Goal: Transaction & Acquisition: Purchase product/service

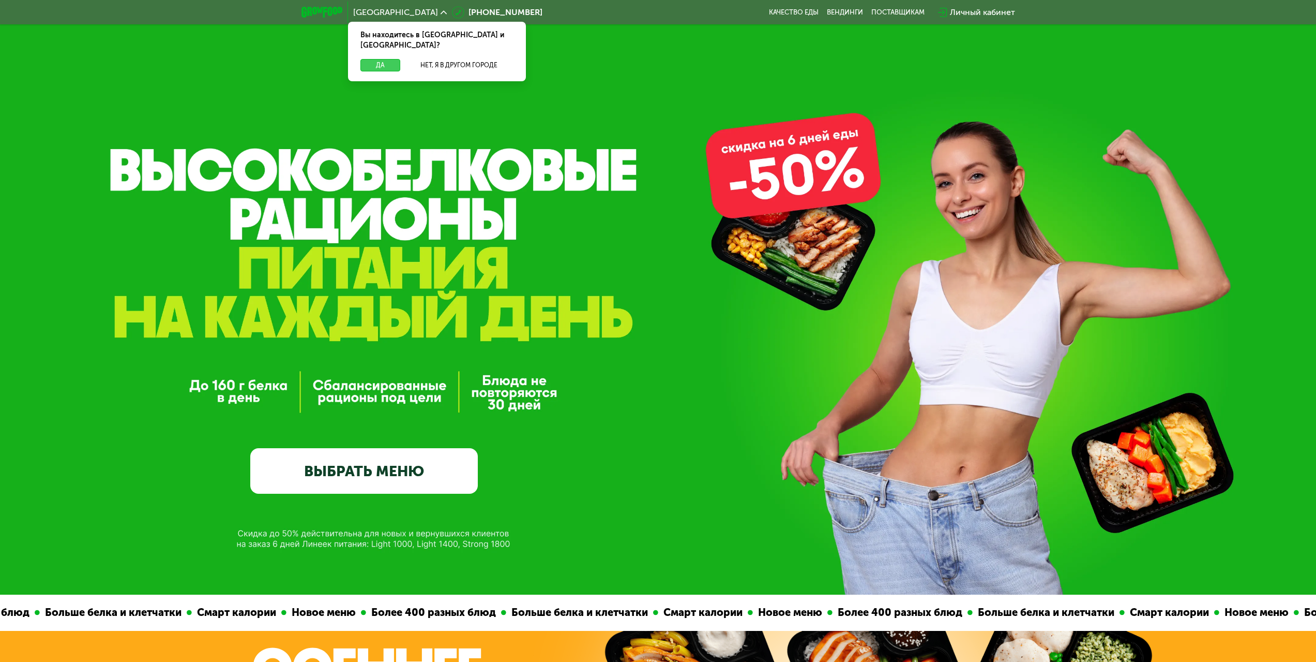
click at [364, 59] on button "Да" at bounding box center [381, 65] width 40 height 12
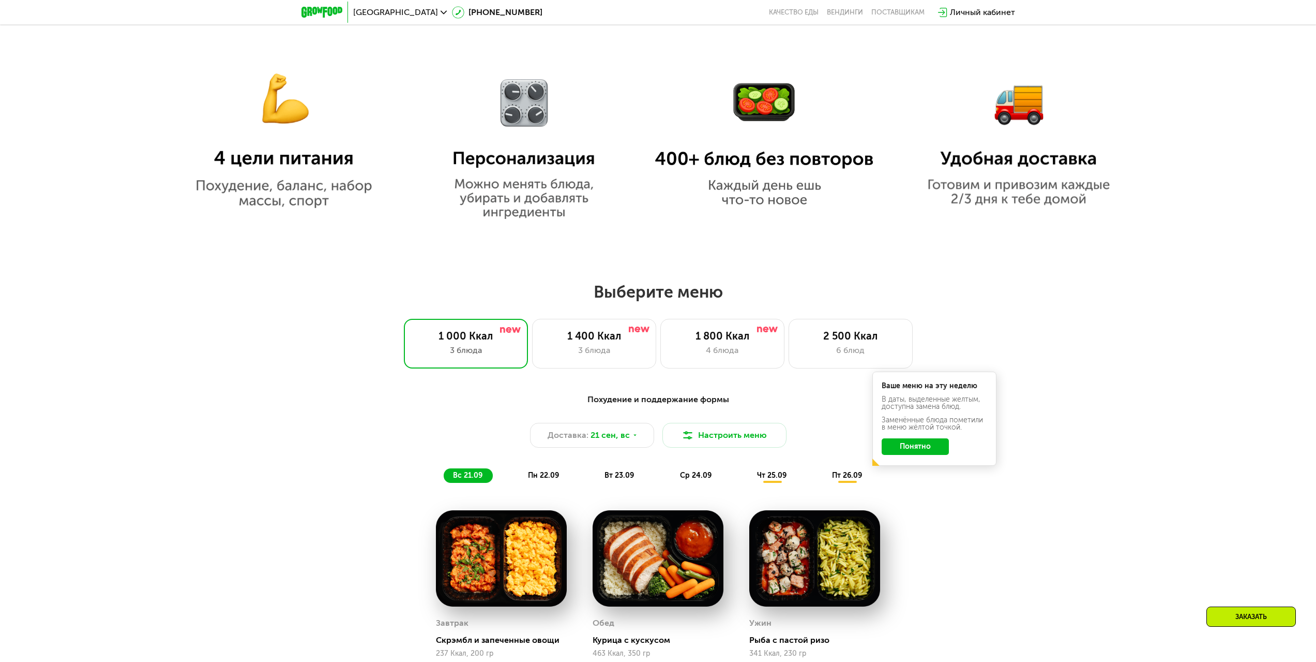
scroll to position [879, 0]
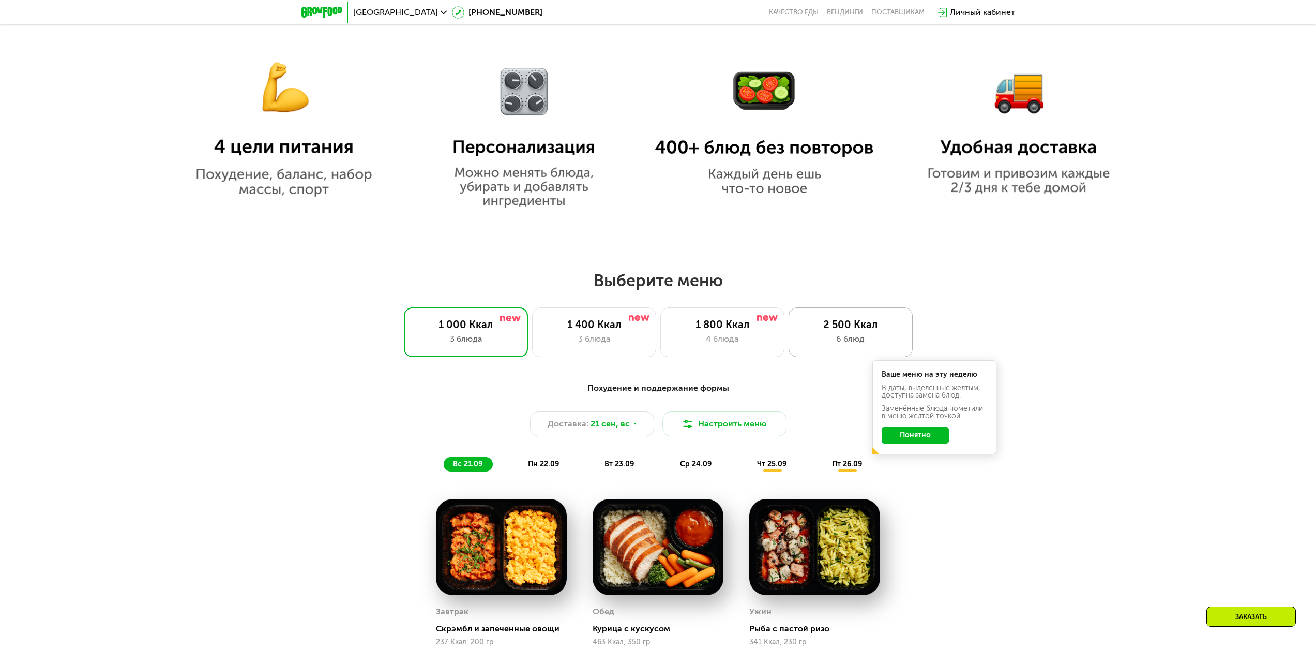
click at [807, 324] on div "2 500 Ккал" at bounding box center [851, 324] width 102 height 12
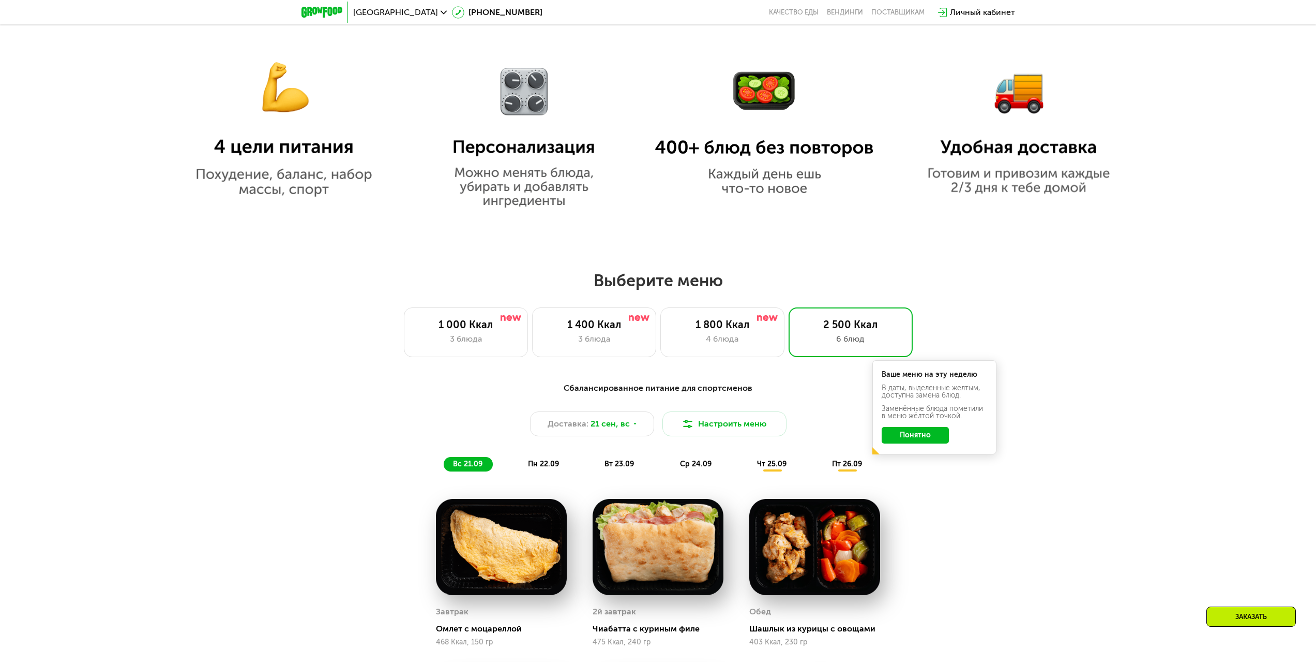
click at [919, 443] on button "Понятно" at bounding box center [915, 435] width 67 height 17
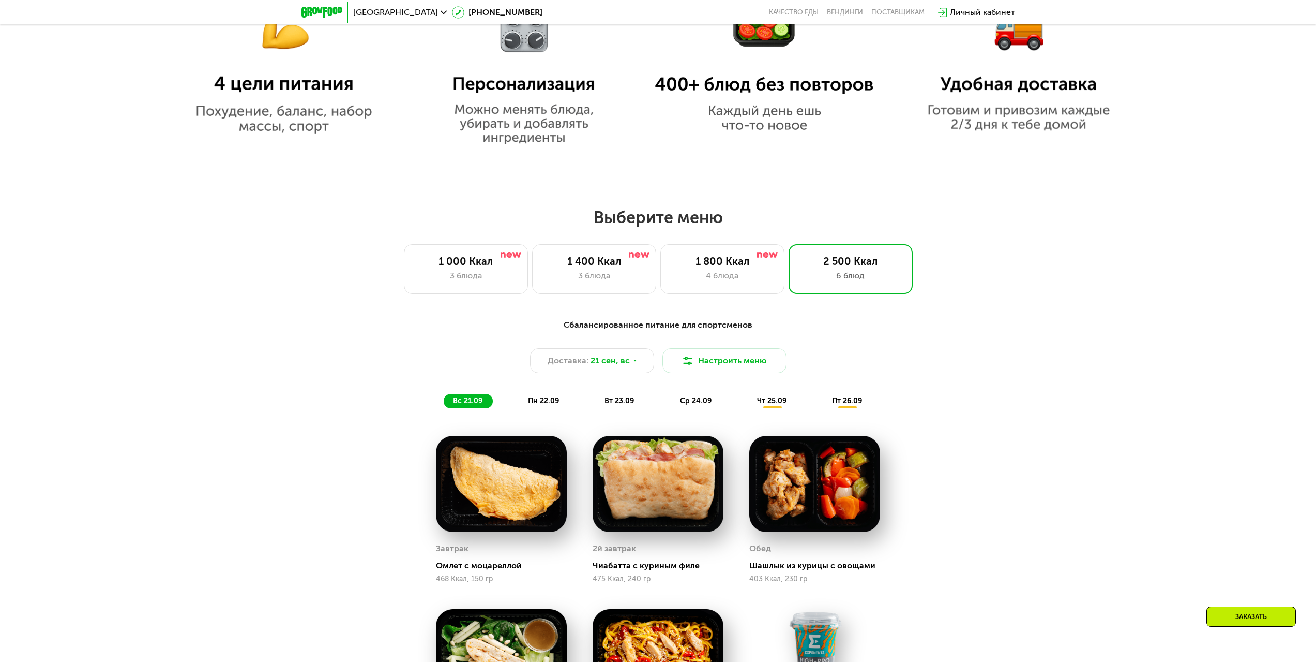
scroll to position [931, 0]
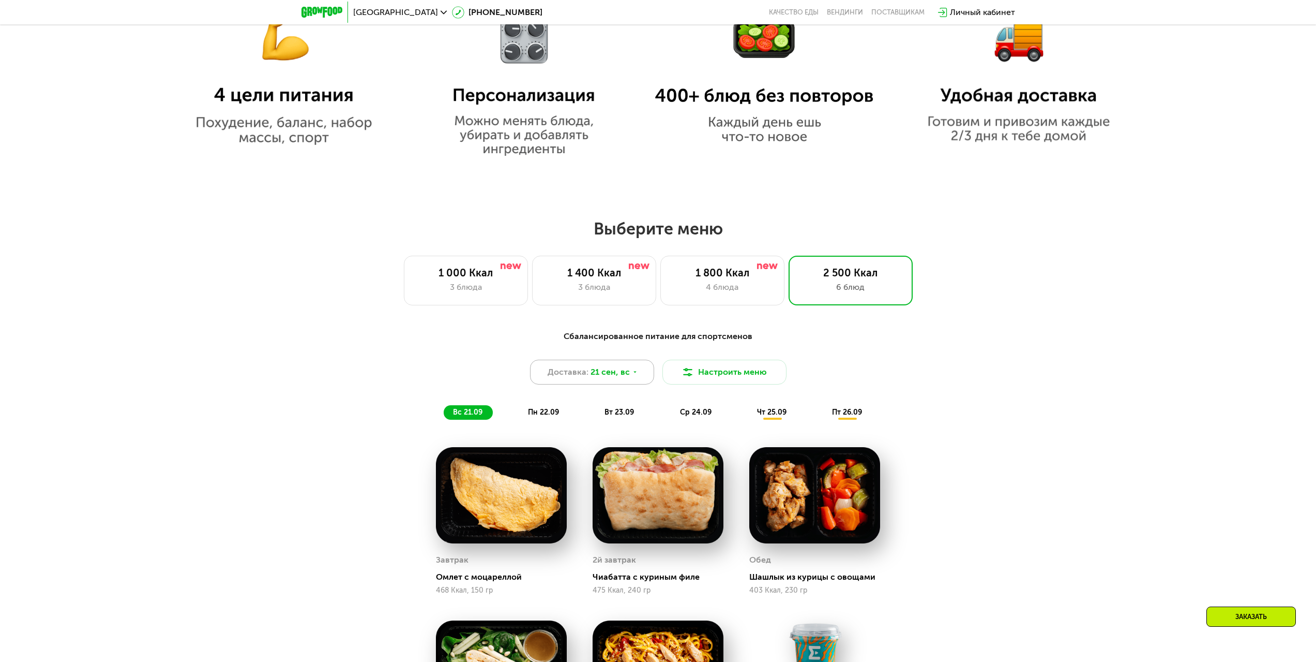
click at [632, 375] on icon at bounding box center [635, 372] width 6 height 6
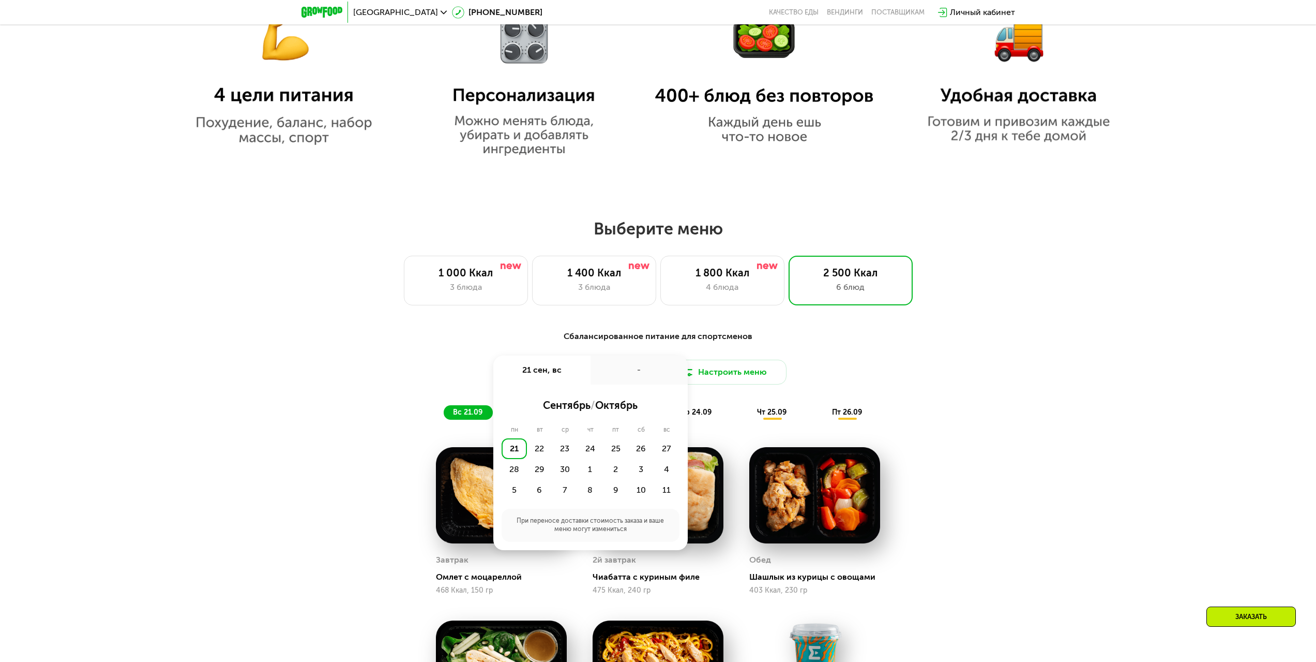
click at [741, 355] on div "Сбалансированное питание для спортсменов Доставка: [DATE] сен, вс - сентябрь / …" at bounding box center [658, 374] width 612 height 89
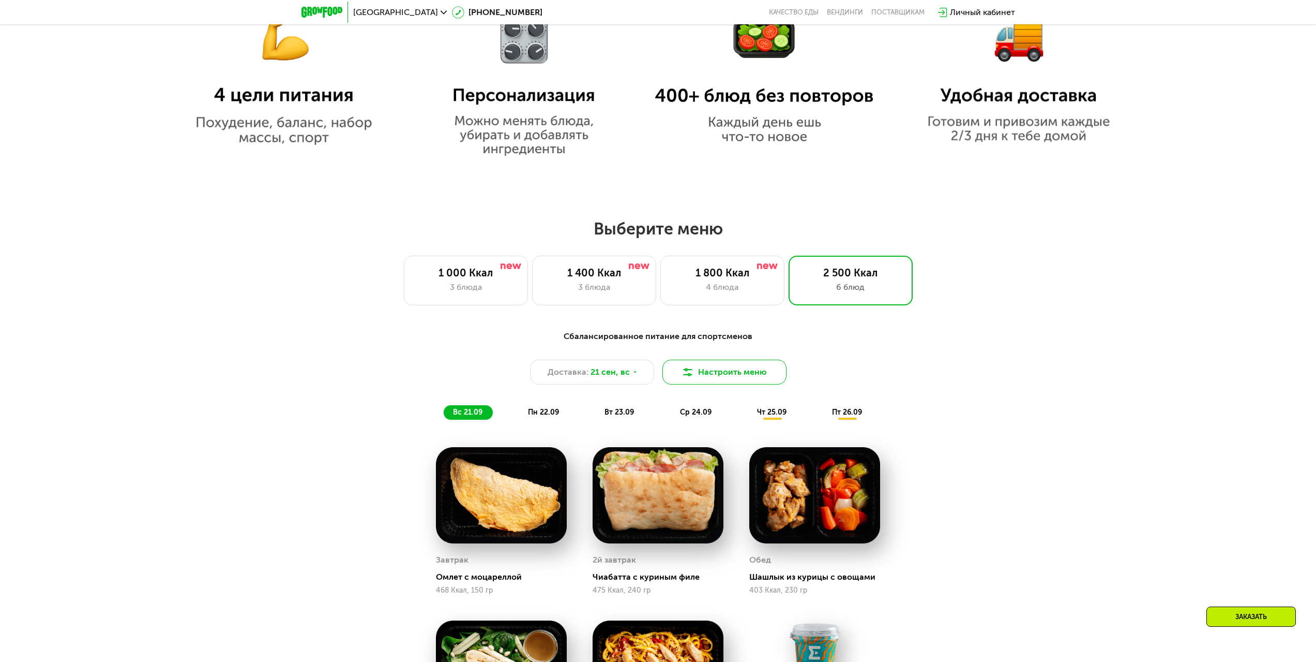
click at [729, 378] on button "Настроить меню" at bounding box center [725, 371] width 124 height 25
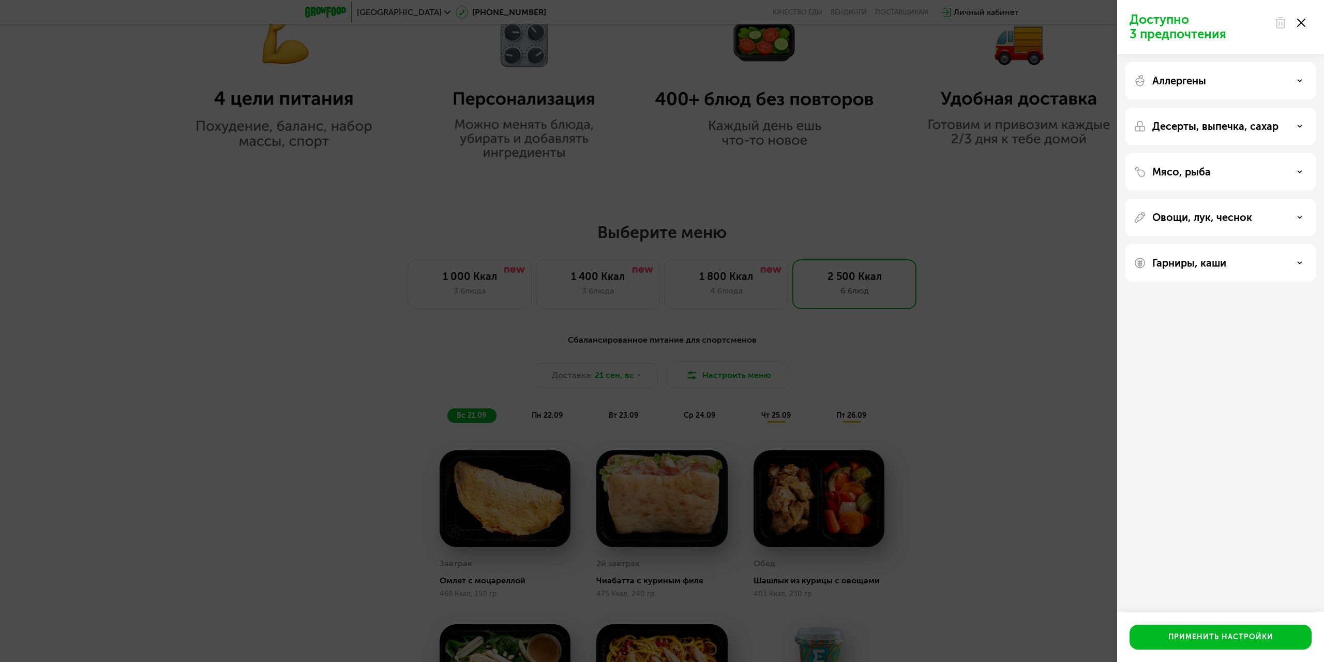
click at [1243, 75] on div "Аллергены" at bounding box center [1221, 80] width 174 height 12
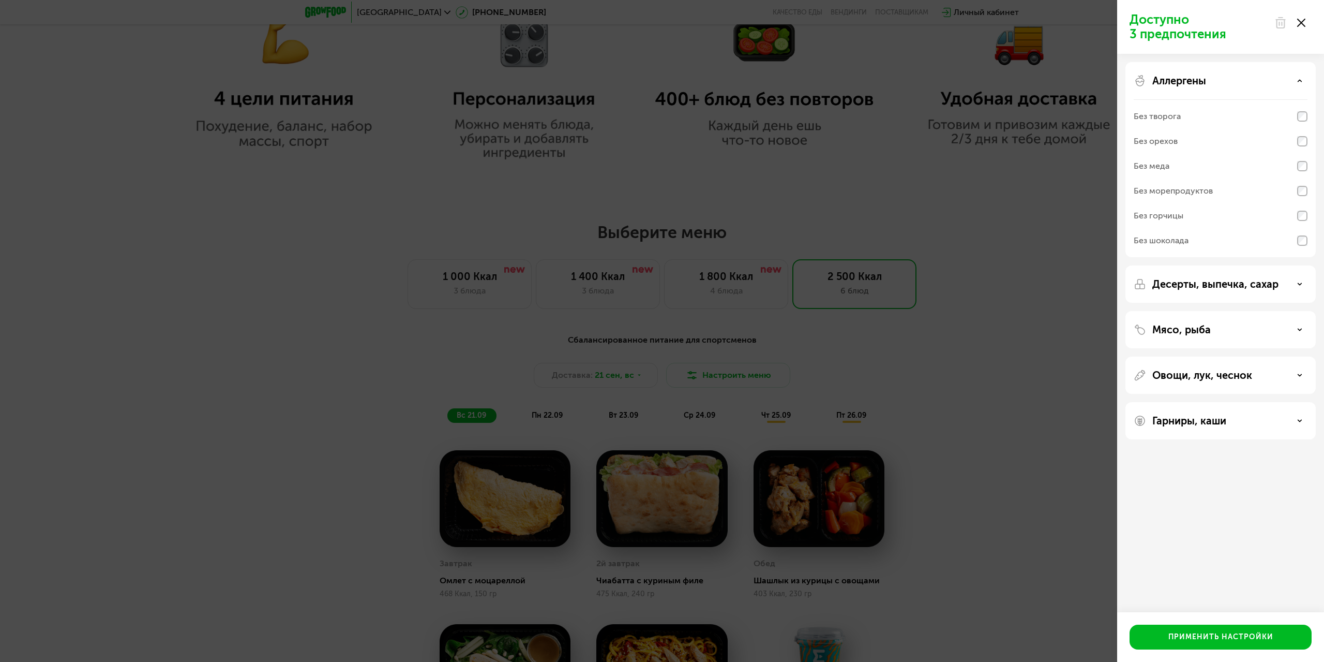
click at [1243, 75] on div "Аллергены" at bounding box center [1221, 80] width 174 height 12
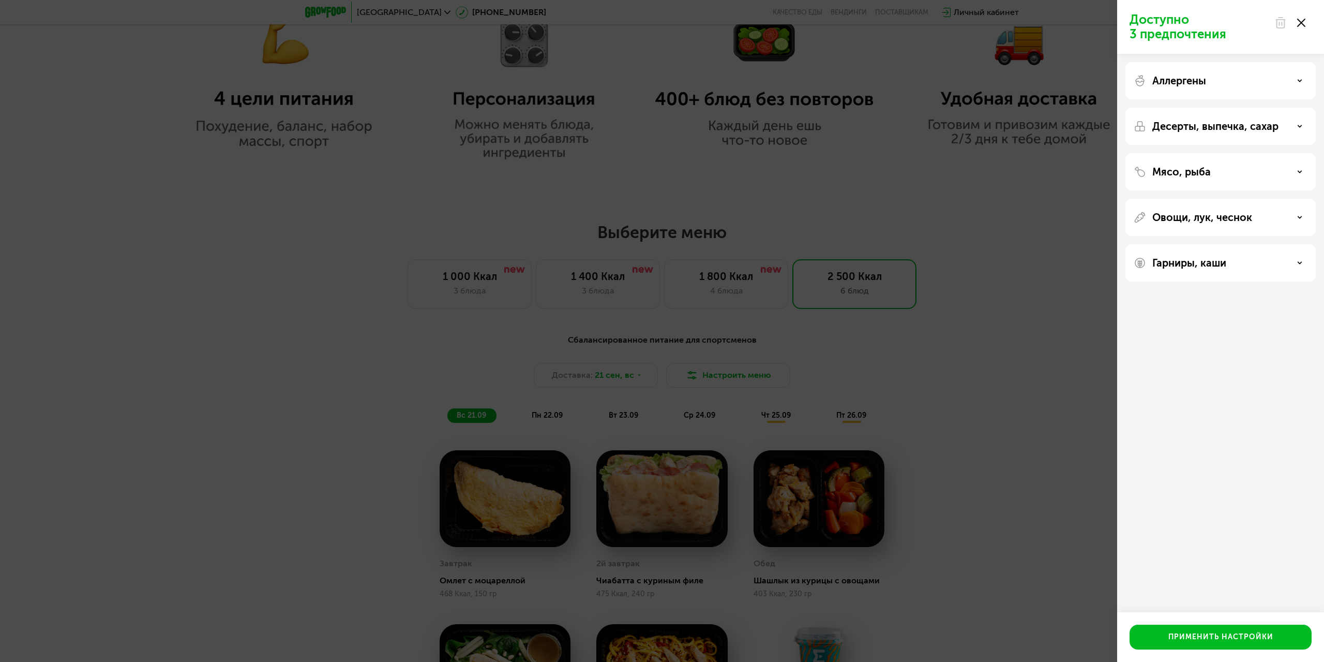
click at [1243, 75] on div "Аллергены" at bounding box center [1221, 80] width 174 height 12
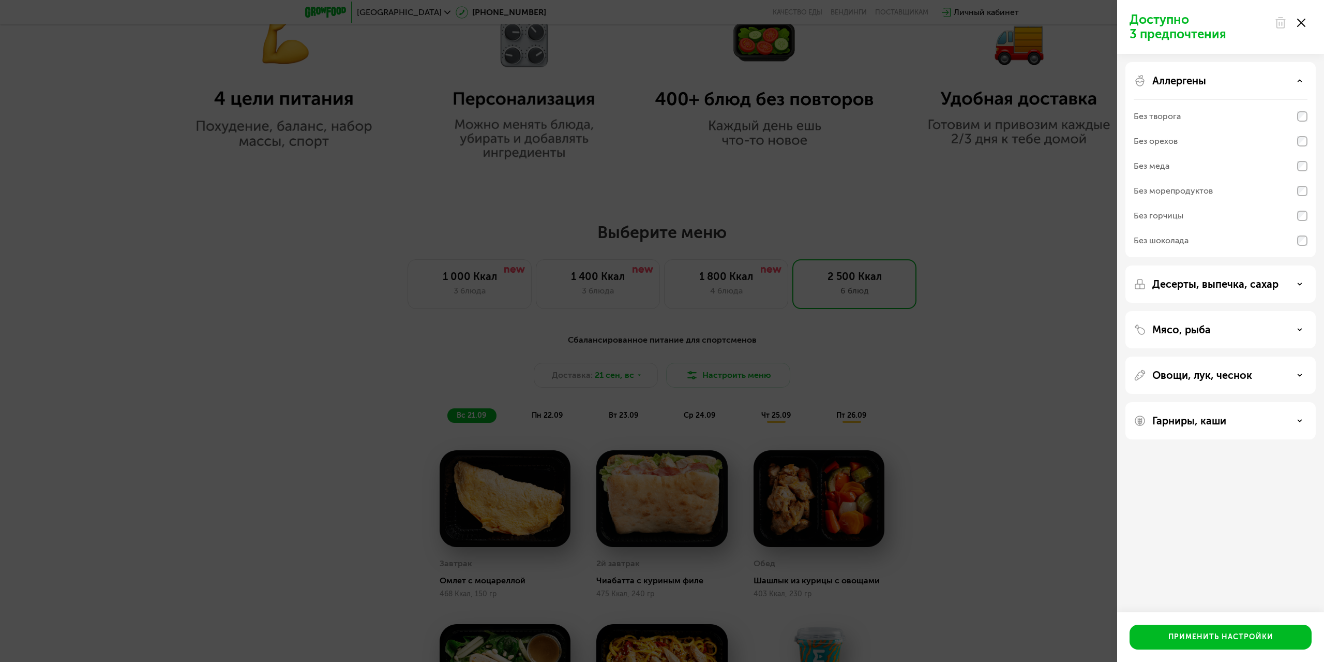
click at [1243, 75] on div "Аллергены" at bounding box center [1221, 80] width 174 height 12
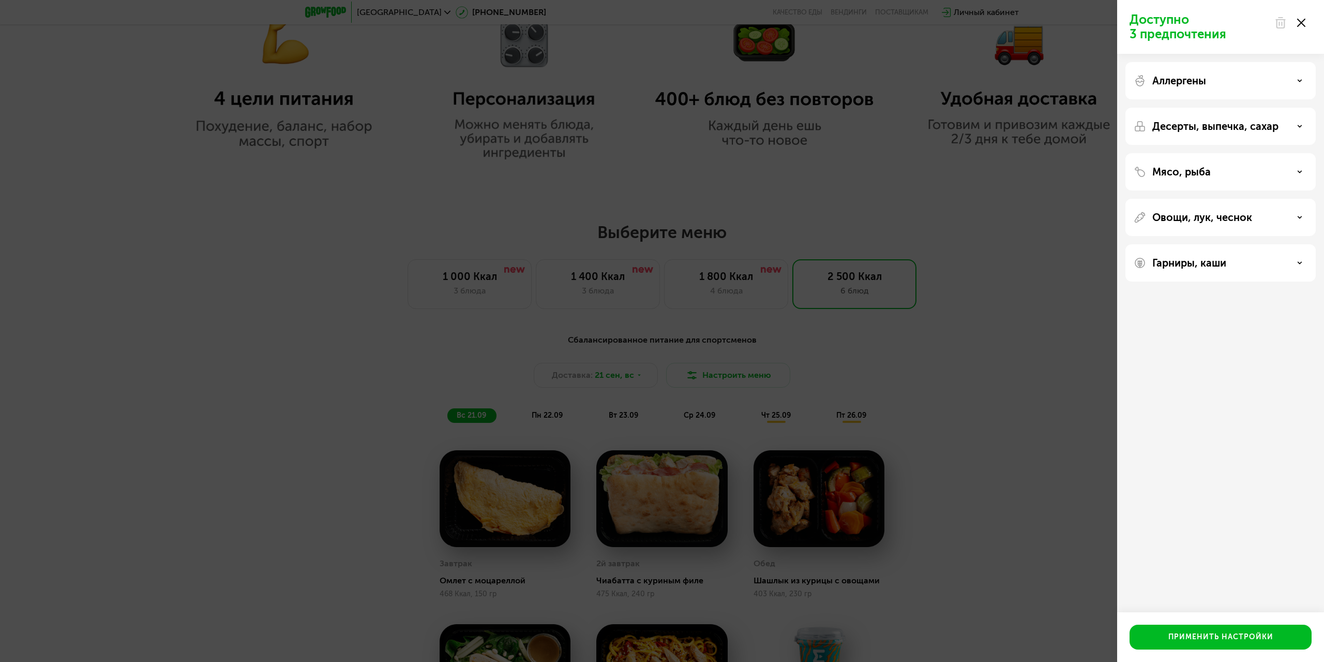
click at [1224, 135] on div "Десерты, выпечка, сахар" at bounding box center [1221, 126] width 190 height 37
click at [1226, 128] on p "Десерты, выпечка, сахар" at bounding box center [1215, 126] width 126 height 12
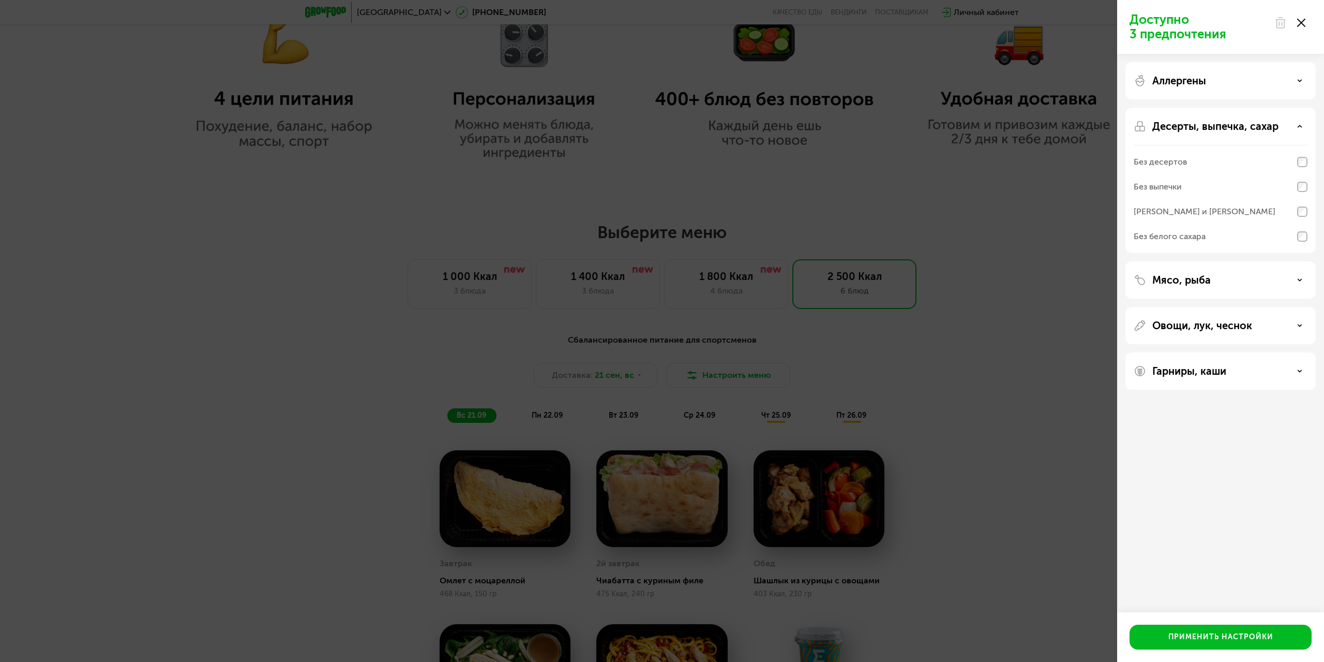
click at [1226, 128] on p "Десерты, выпечка, сахар" at bounding box center [1215, 126] width 126 height 12
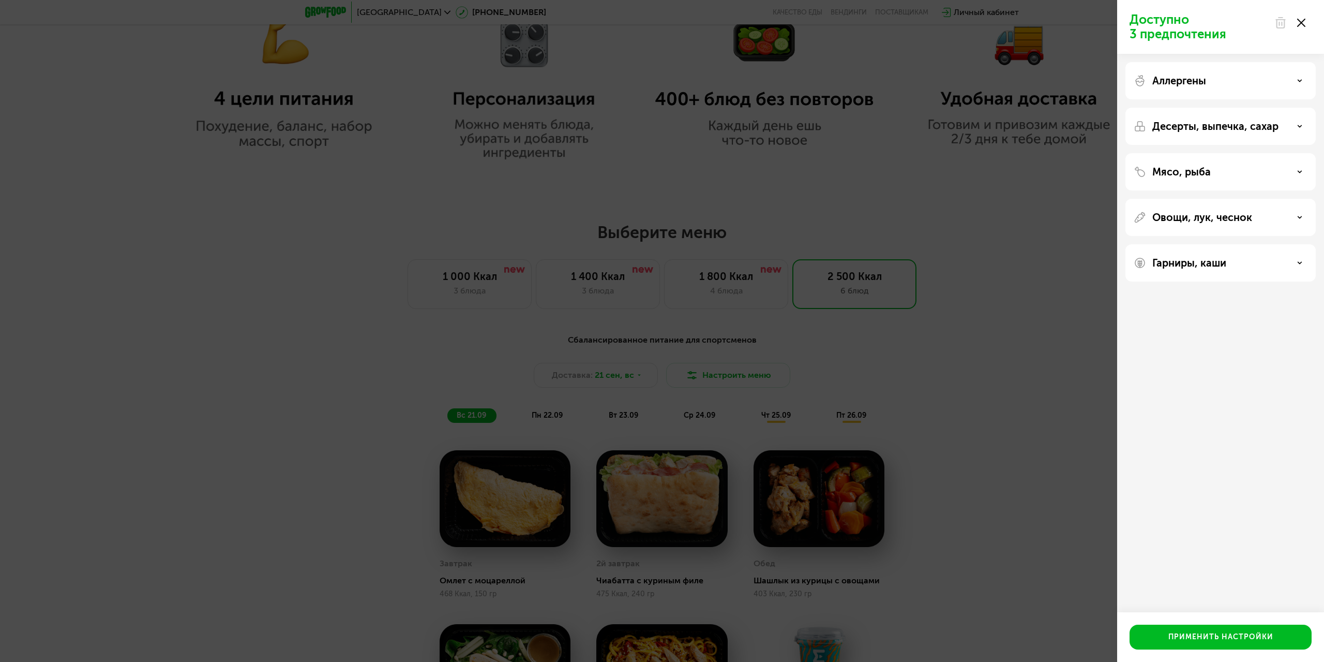
click at [1204, 175] on p "Мясо, рыба" at bounding box center [1181, 172] width 58 height 12
click at [1195, 171] on p "Мясо, рыба" at bounding box center [1181, 172] width 58 height 12
click at [1201, 217] on p "Овощи, лук, чеснок" at bounding box center [1202, 217] width 100 height 12
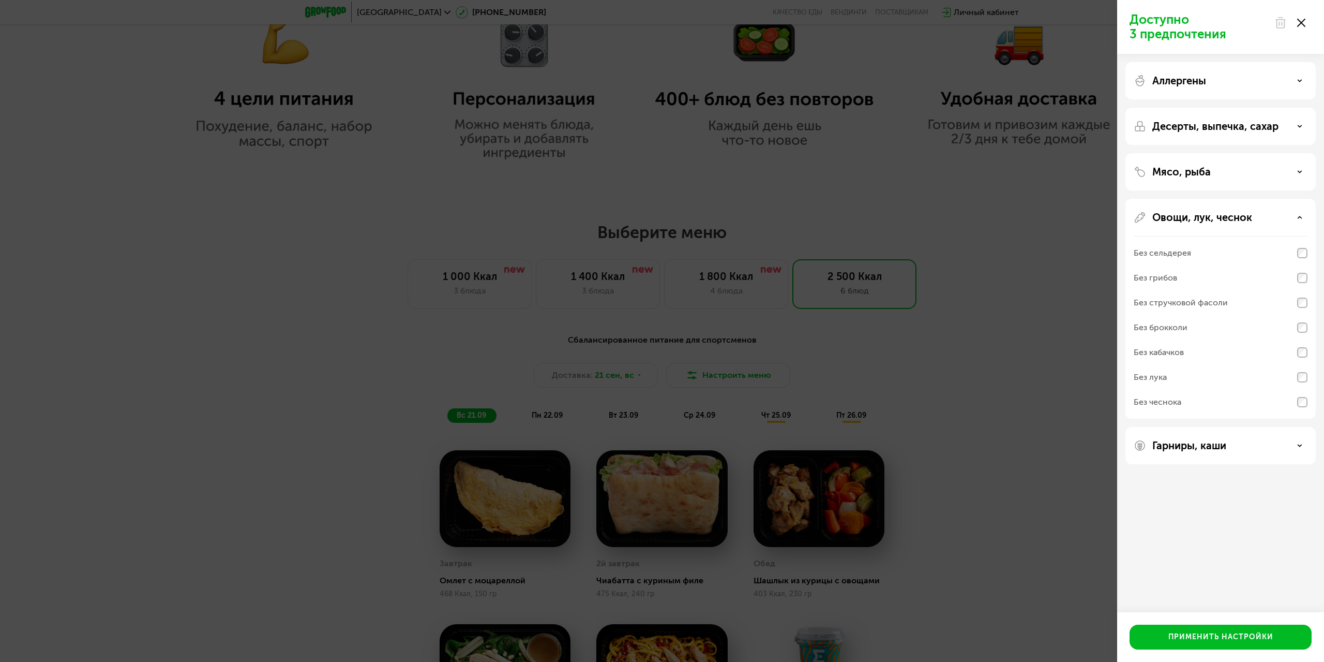
click at [1294, 301] on div "Без стручковой фасоли" at bounding box center [1221, 302] width 174 height 25
click at [1259, 441] on div "Гарниры, каши" at bounding box center [1221, 445] width 174 height 12
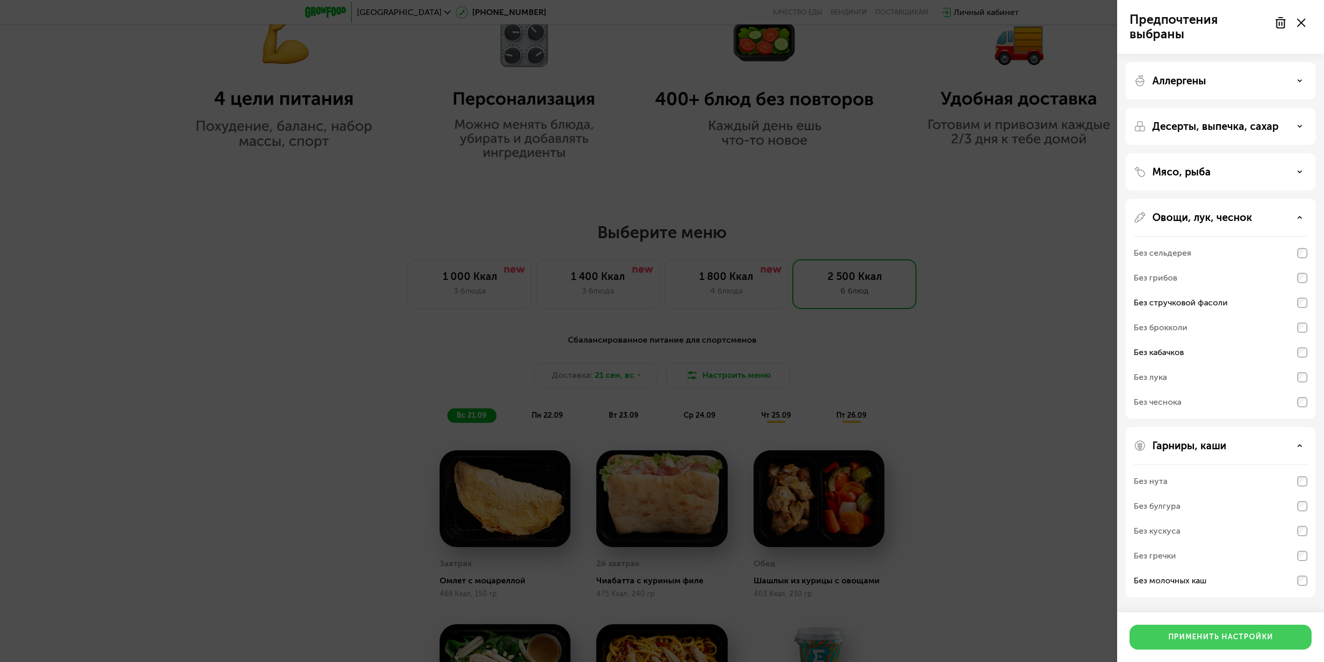
click at [1261, 640] on div "Применить настройки" at bounding box center [1220, 637] width 105 height 10
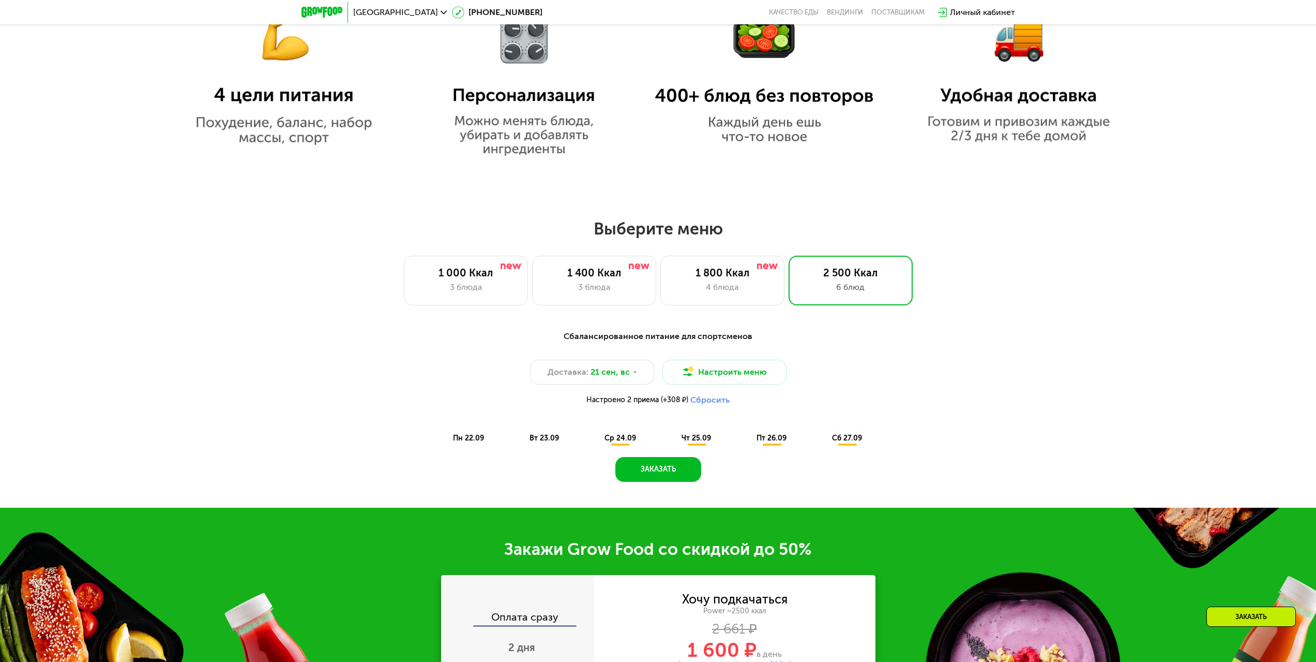
click at [698, 402] on button "Сбросить" at bounding box center [710, 400] width 39 height 10
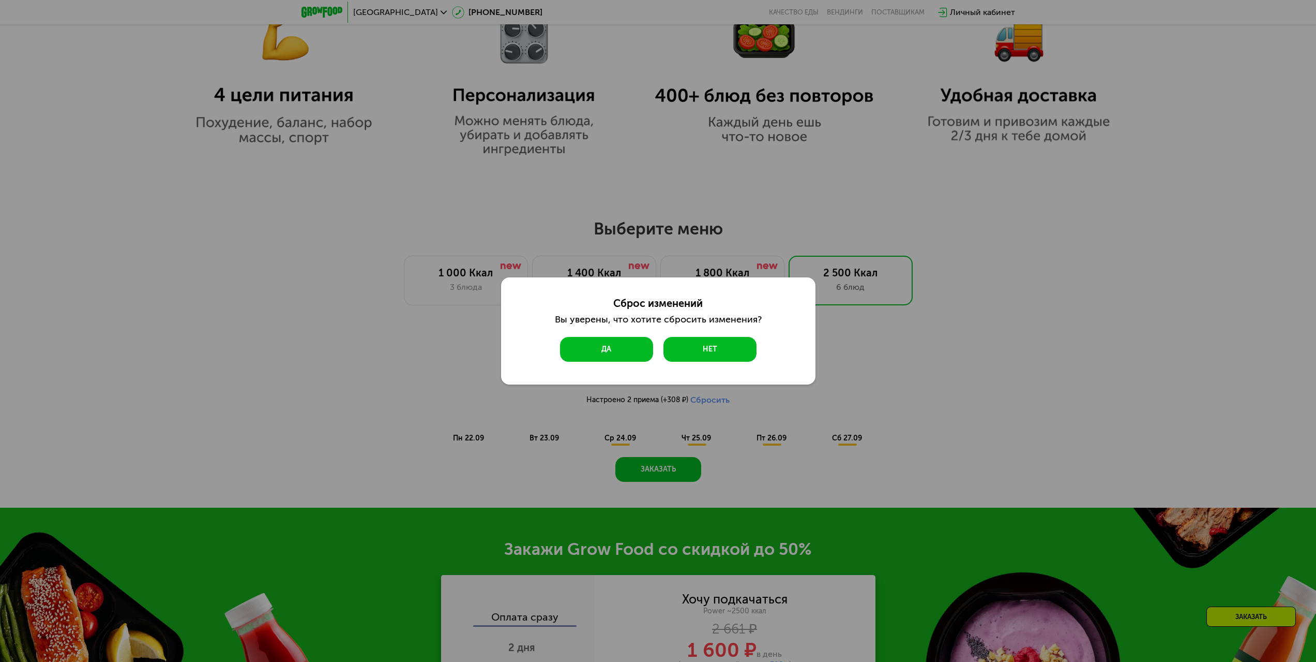
click at [584, 339] on button "Да" at bounding box center [606, 349] width 93 height 25
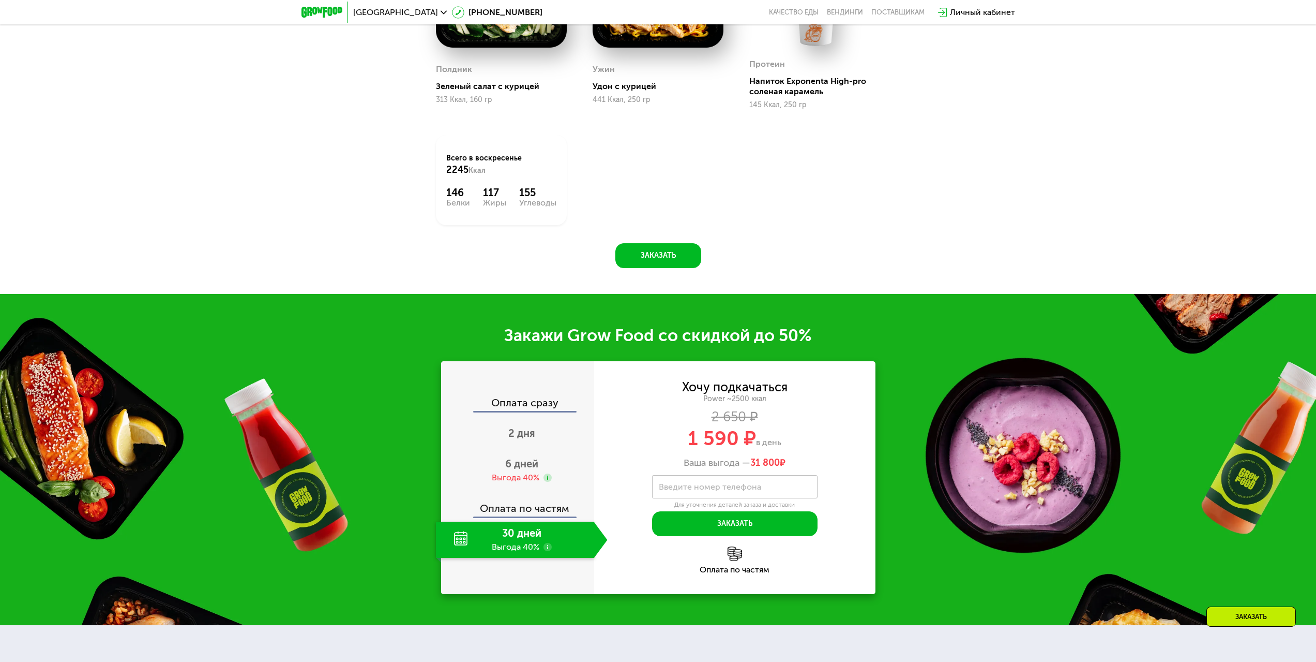
scroll to position [1603, 0]
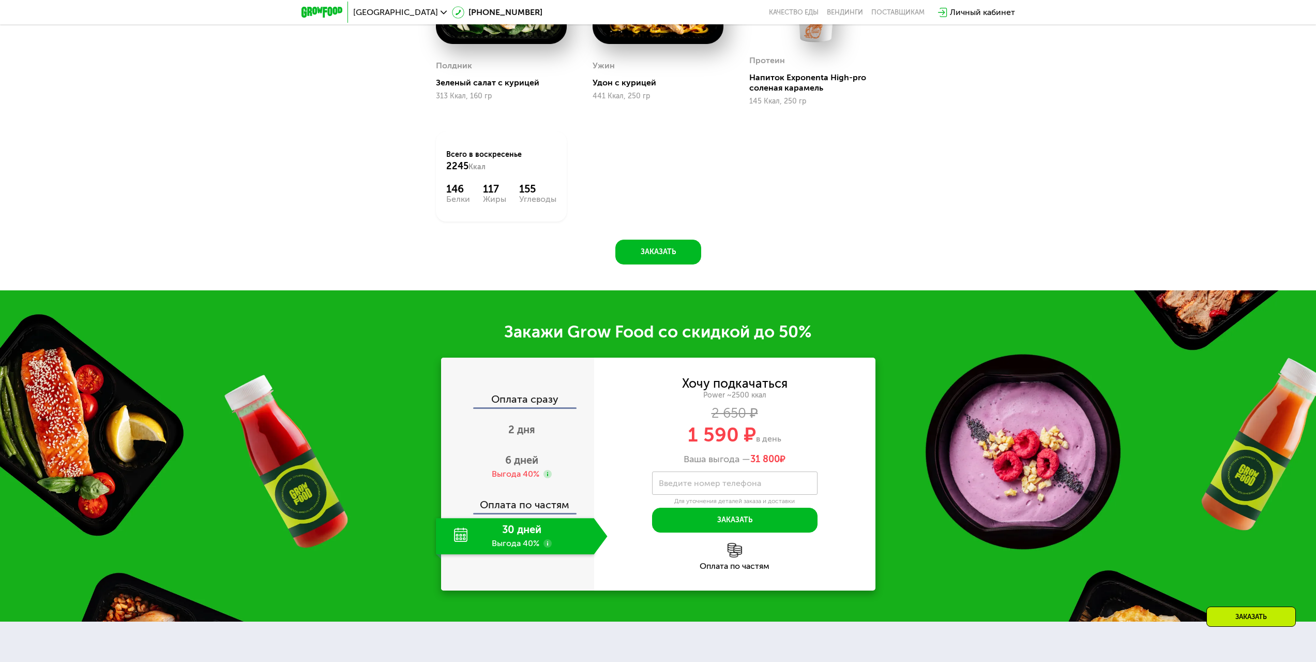
drag, startPoint x: 686, startPoint y: 432, endPoint x: 800, endPoint y: 437, distance: 113.4
click at [797, 437] on div "1 590 ₽ в день" at bounding box center [734, 435] width 281 height 20
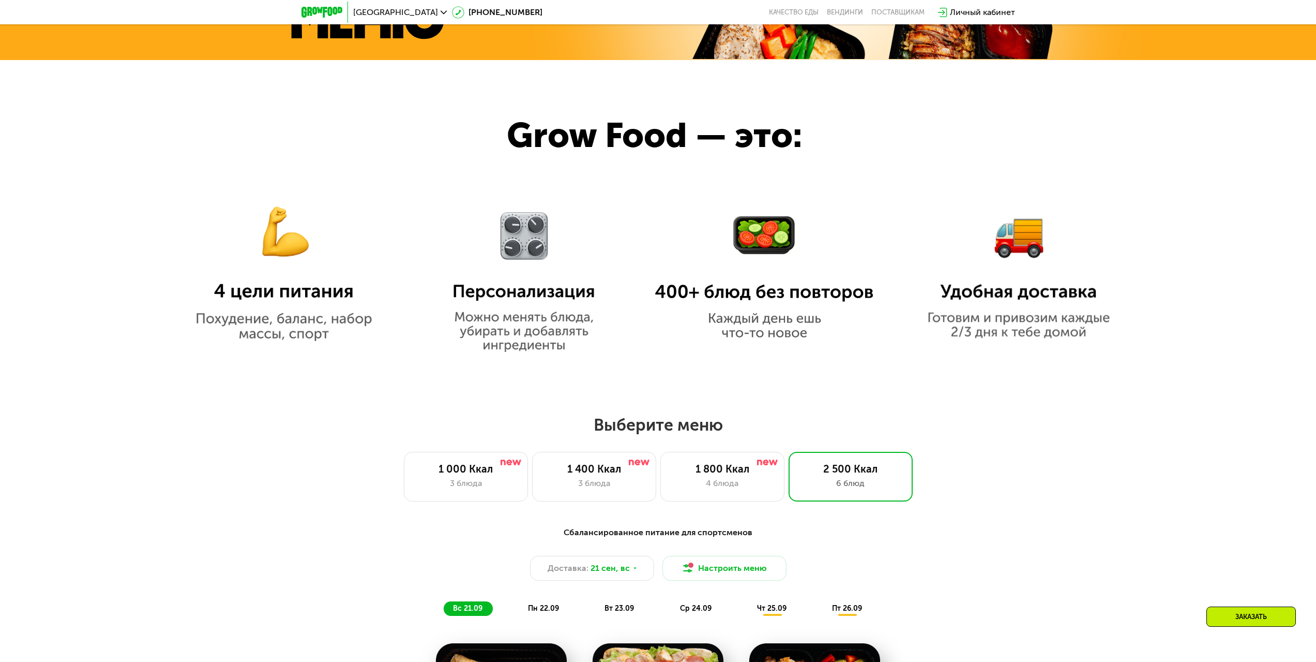
scroll to position [724, 0]
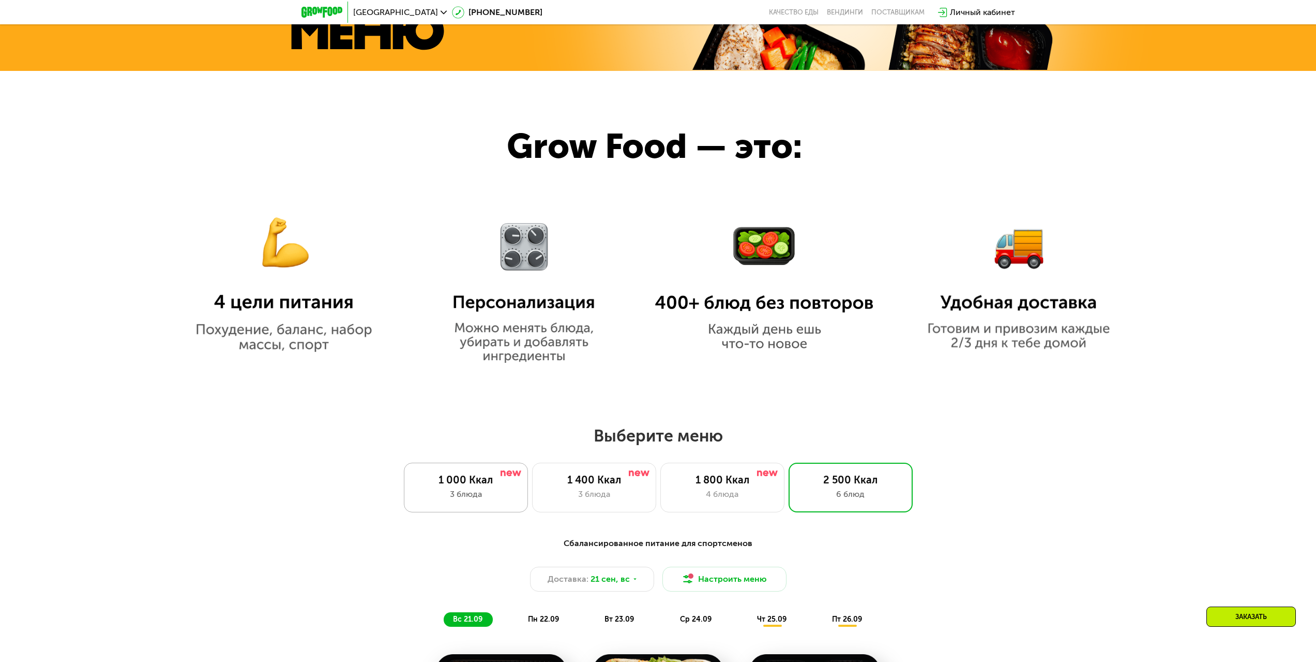
click at [472, 486] on div "1 000 Ккал" at bounding box center [466, 479] width 102 height 12
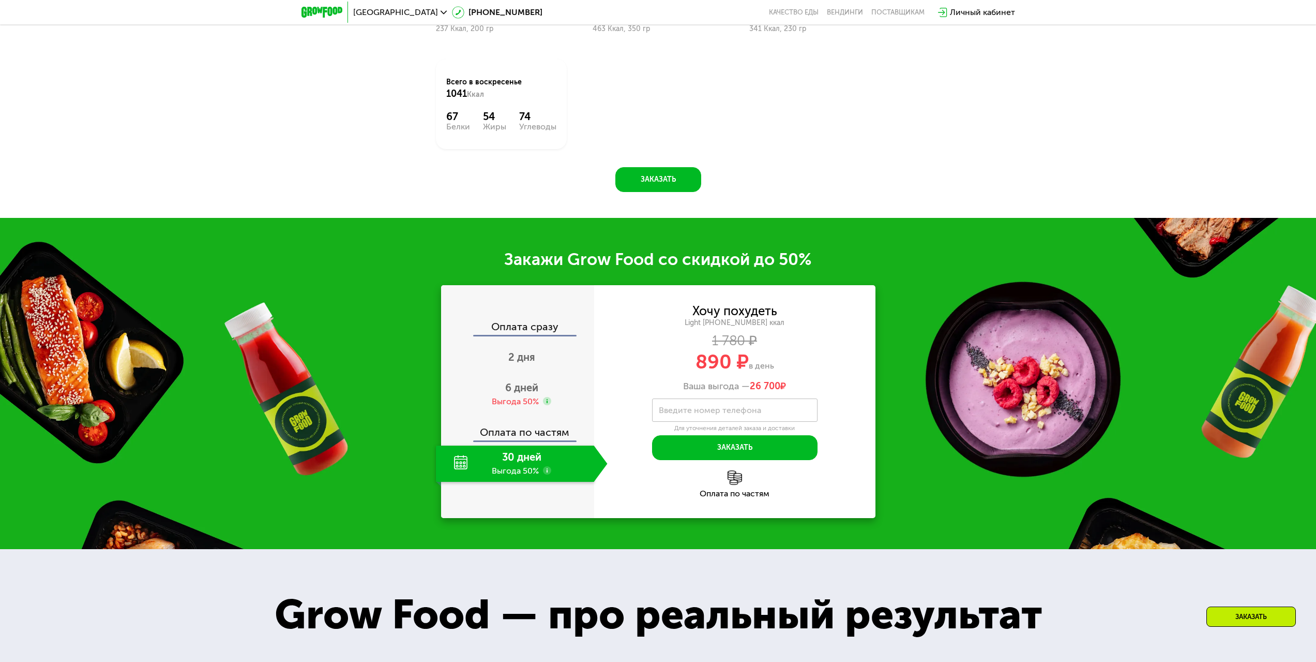
scroll to position [1500, 0]
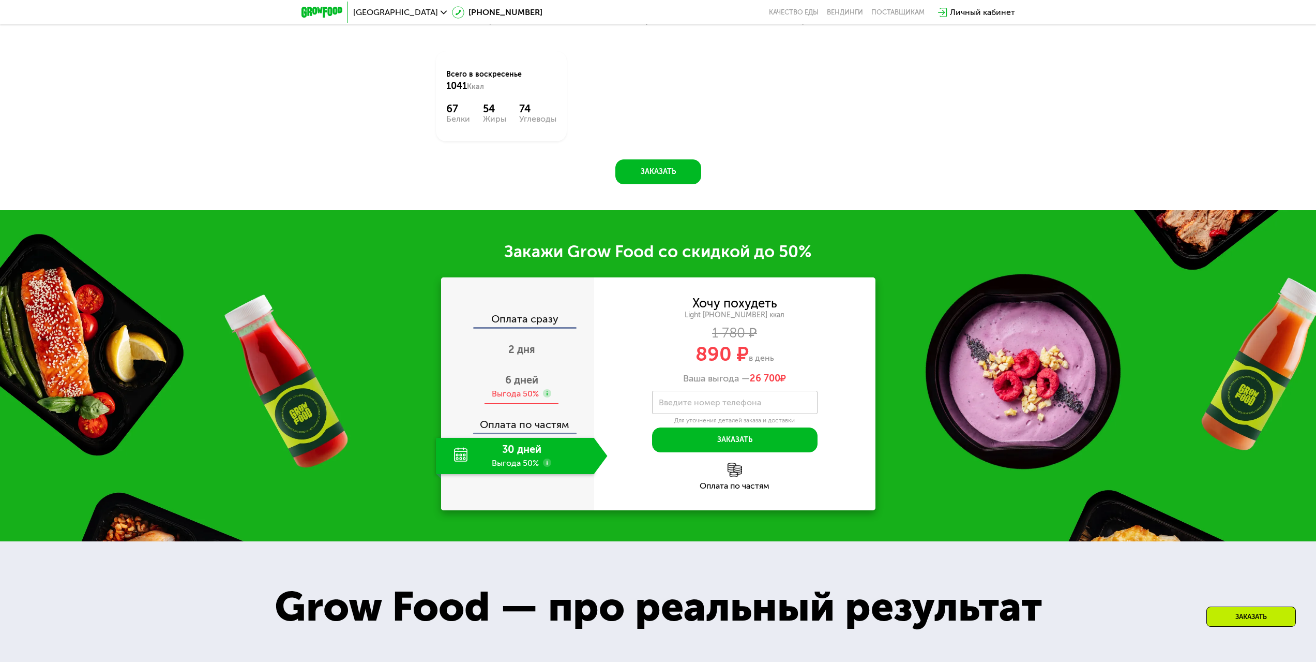
click at [527, 385] on span "6 дней" at bounding box center [521, 379] width 33 height 12
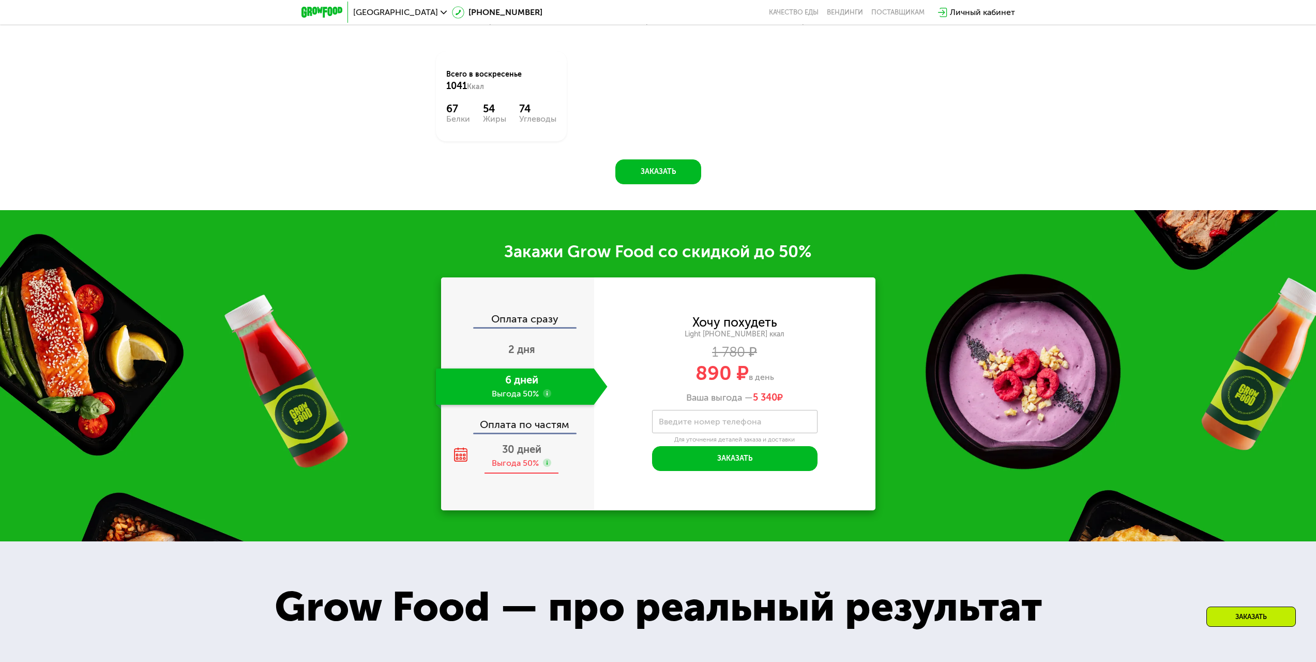
click at [505, 459] on div "30 дней Выгода 50%" at bounding box center [522, 456] width 172 height 36
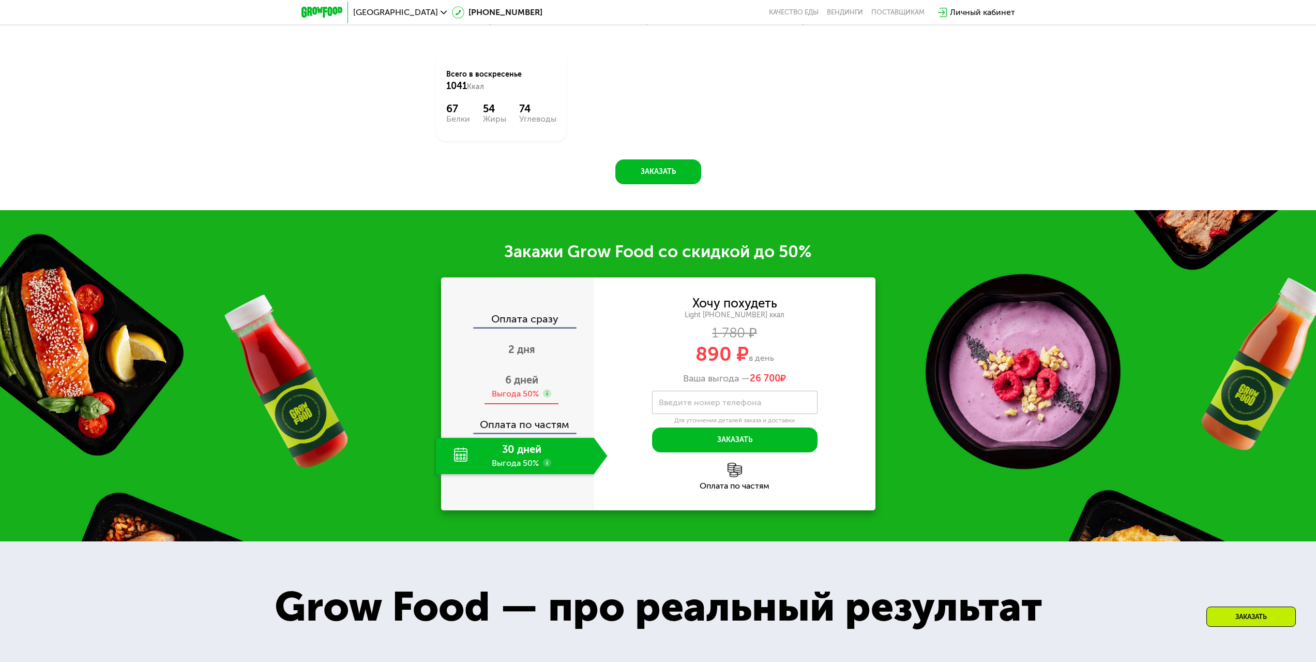
click at [512, 392] on div "Выгода 50%" at bounding box center [515, 393] width 47 height 11
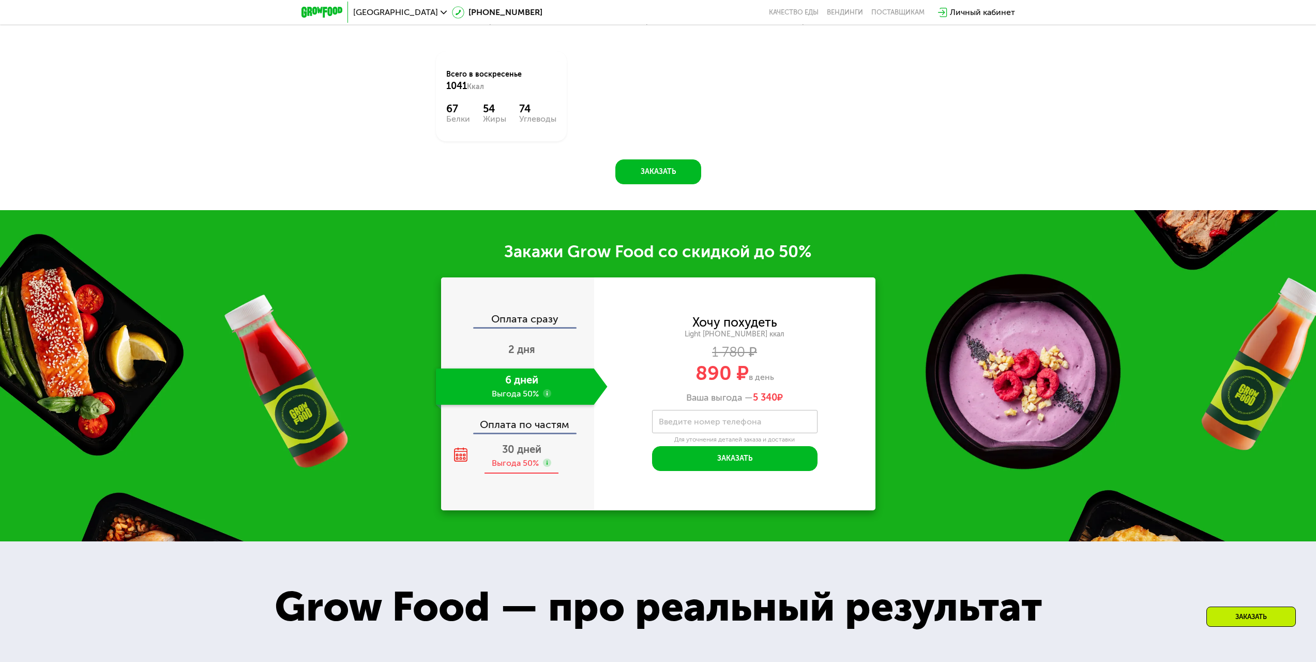
click at [505, 472] on div "30 дней Выгода 50%" at bounding box center [522, 456] width 172 height 36
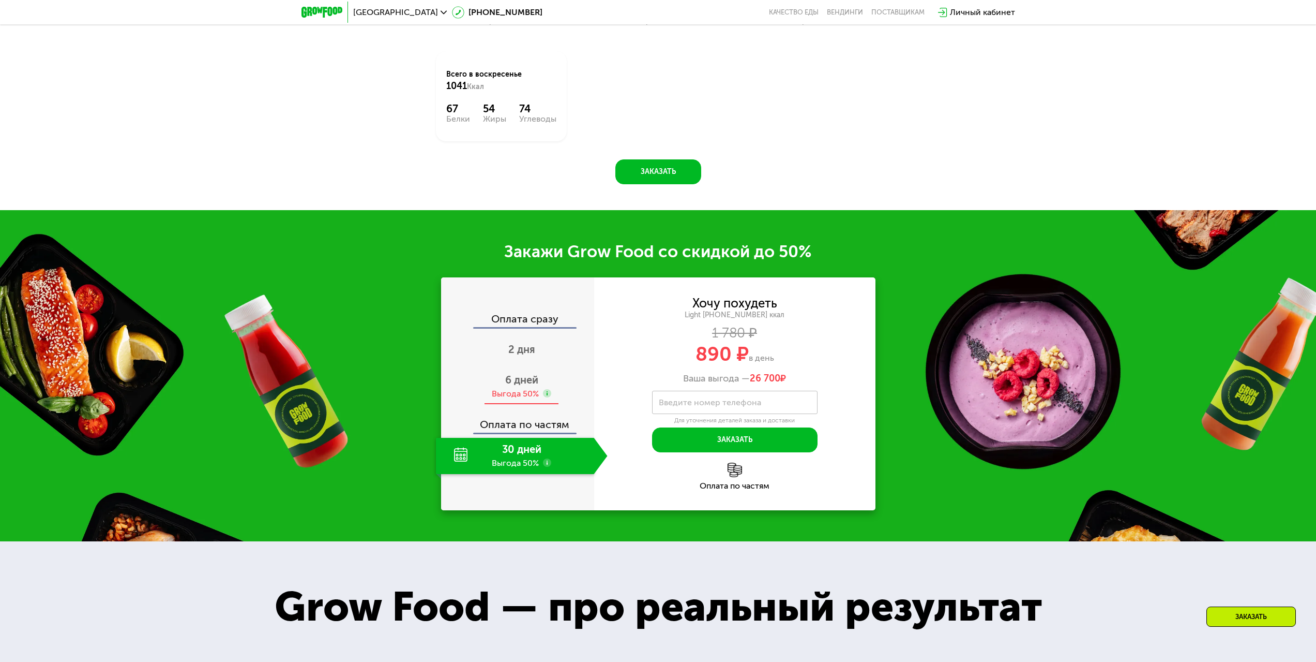
click at [520, 386] on span "6 дней" at bounding box center [521, 379] width 33 height 12
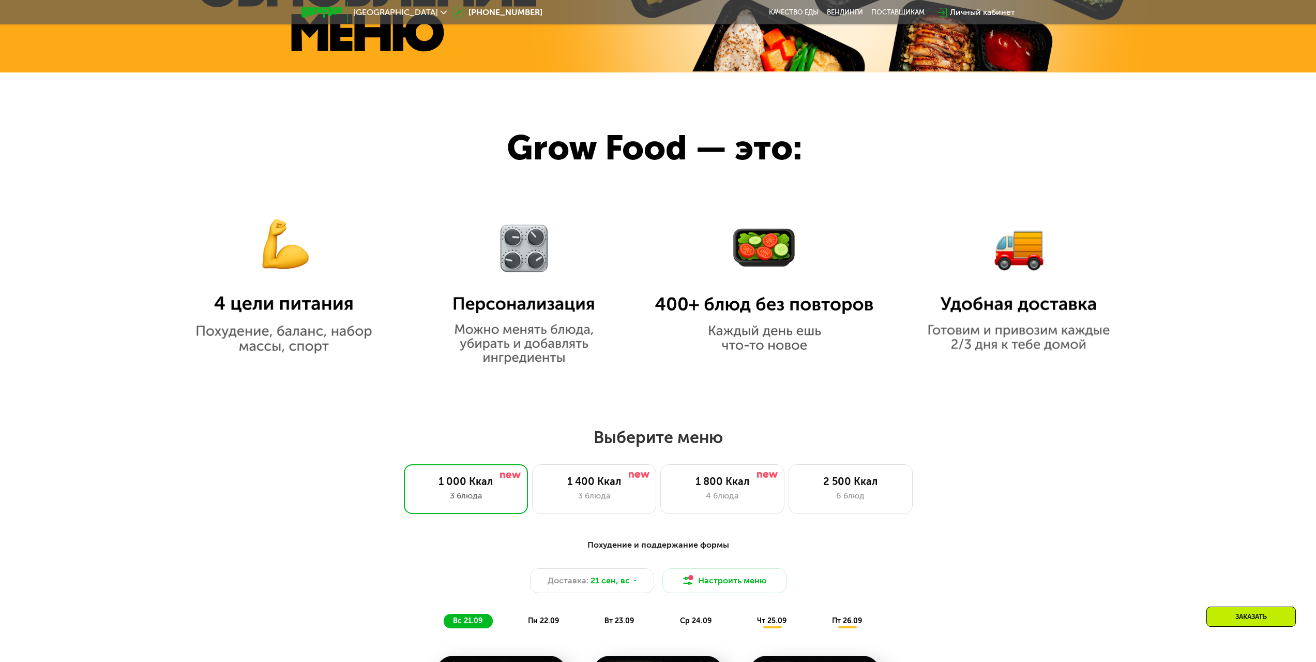
scroll to position [776, 0]
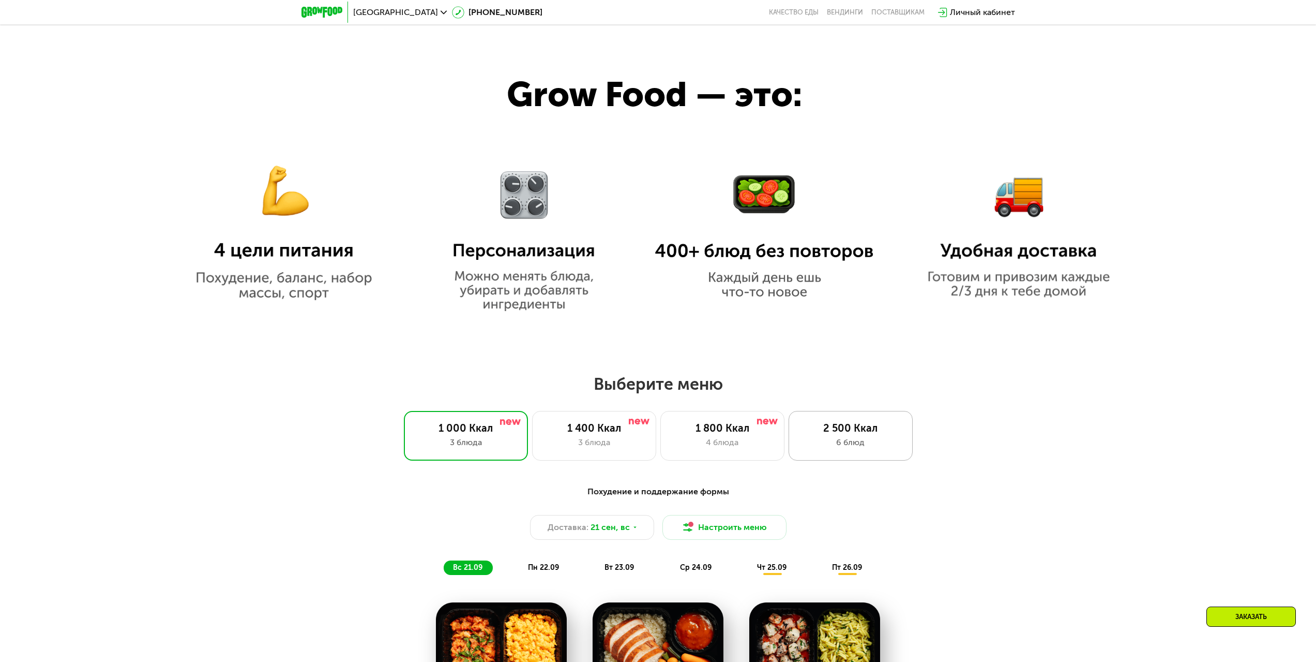
click at [844, 417] on div "2 500 Ккал 6 блюд" at bounding box center [851, 436] width 124 height 50
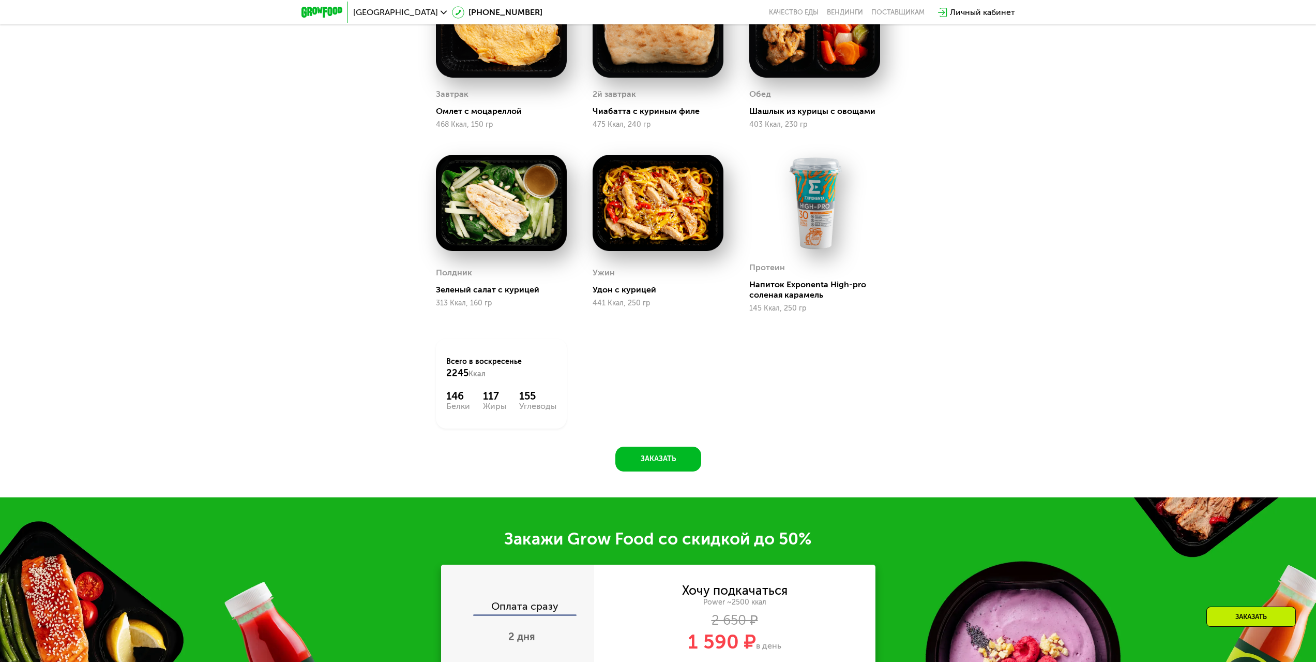
scroll to position [1655, 0]
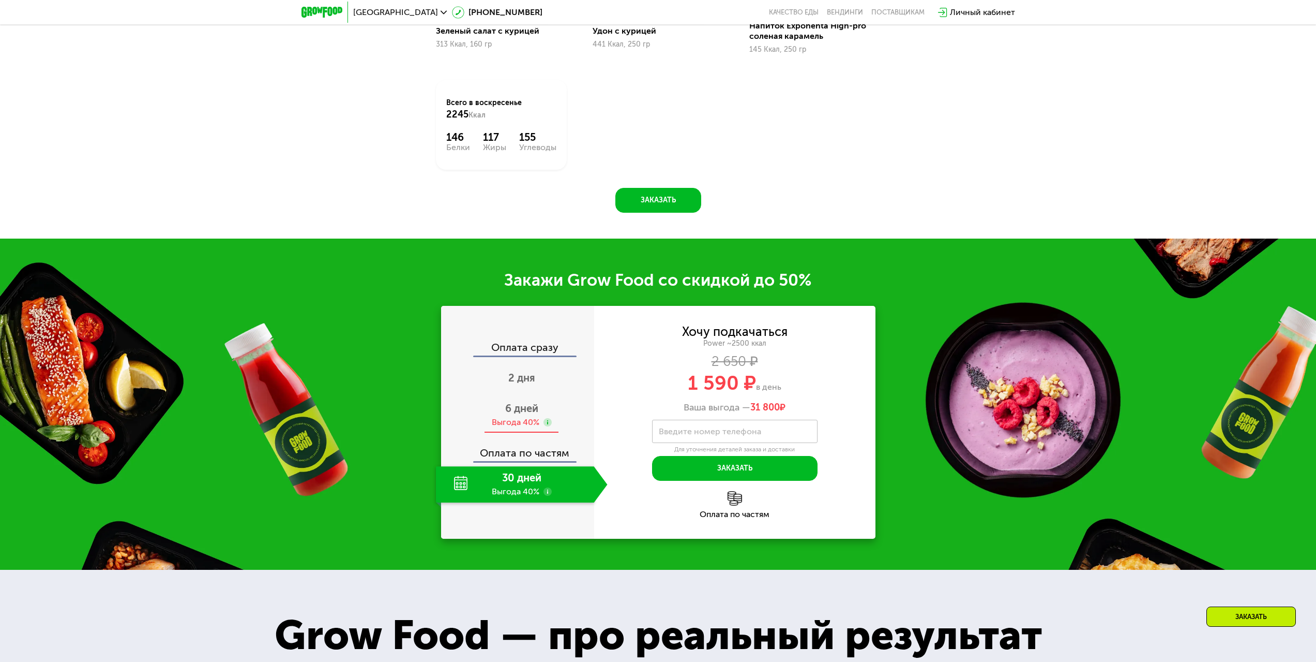
click at [530, 412] on span "6 дней" at bounding box center [521, 408] width 33 height 12
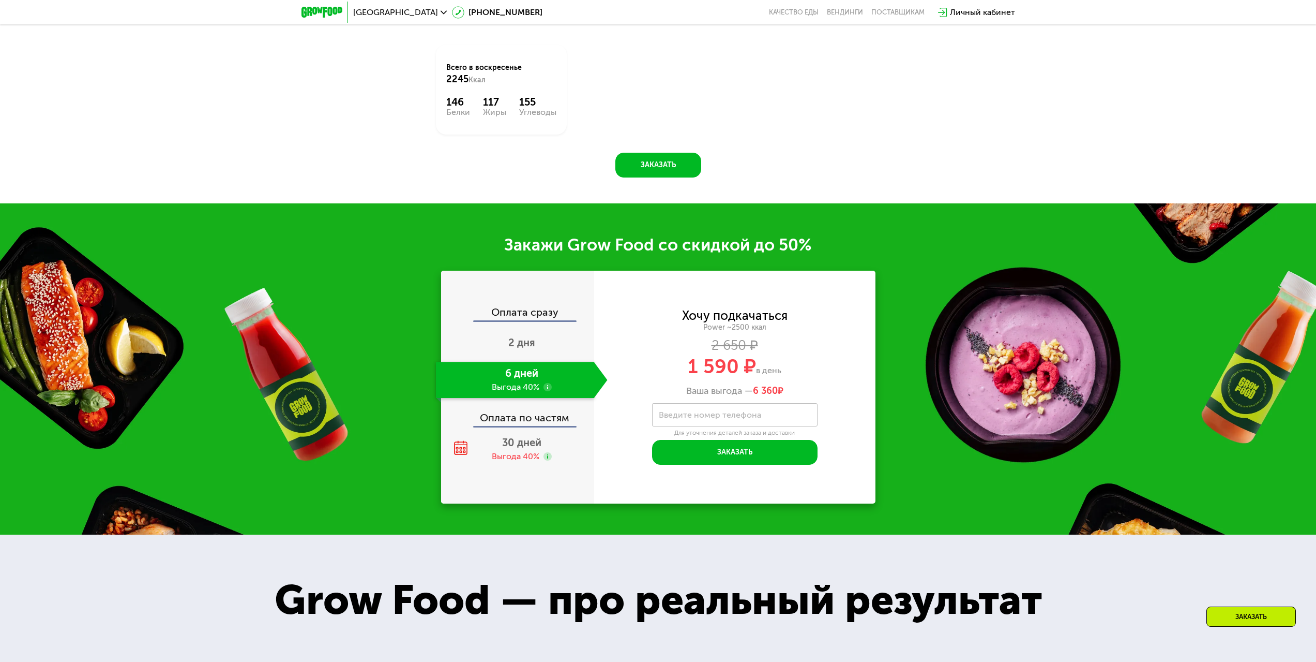
scroll to position [1810, 0]
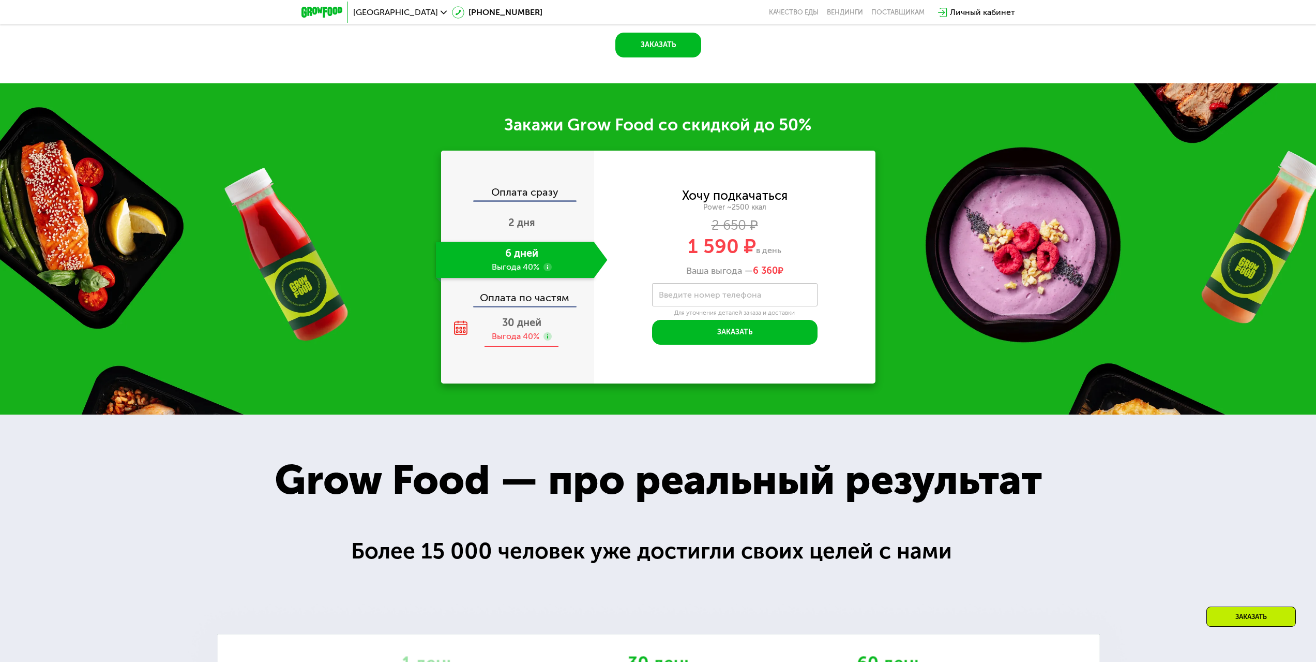
click at [520, 322] on span "30 дней" at bounding box center [521, 322] width 39 height 12
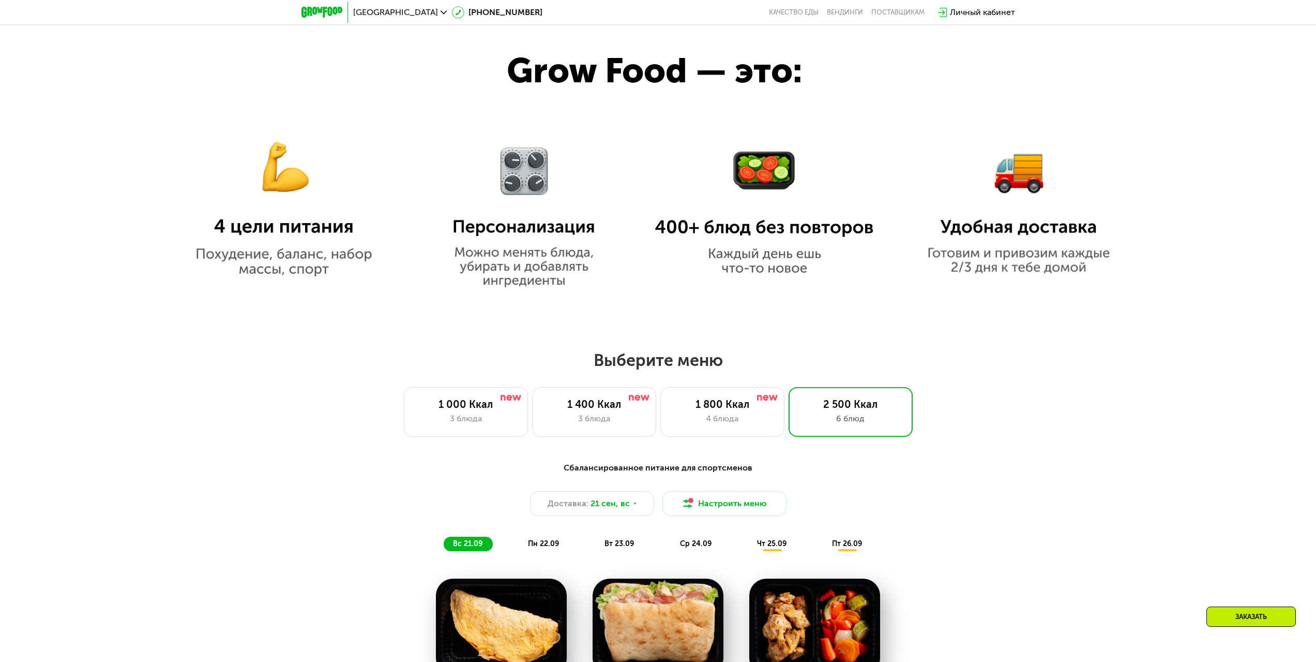
scroll to position [931, 0]
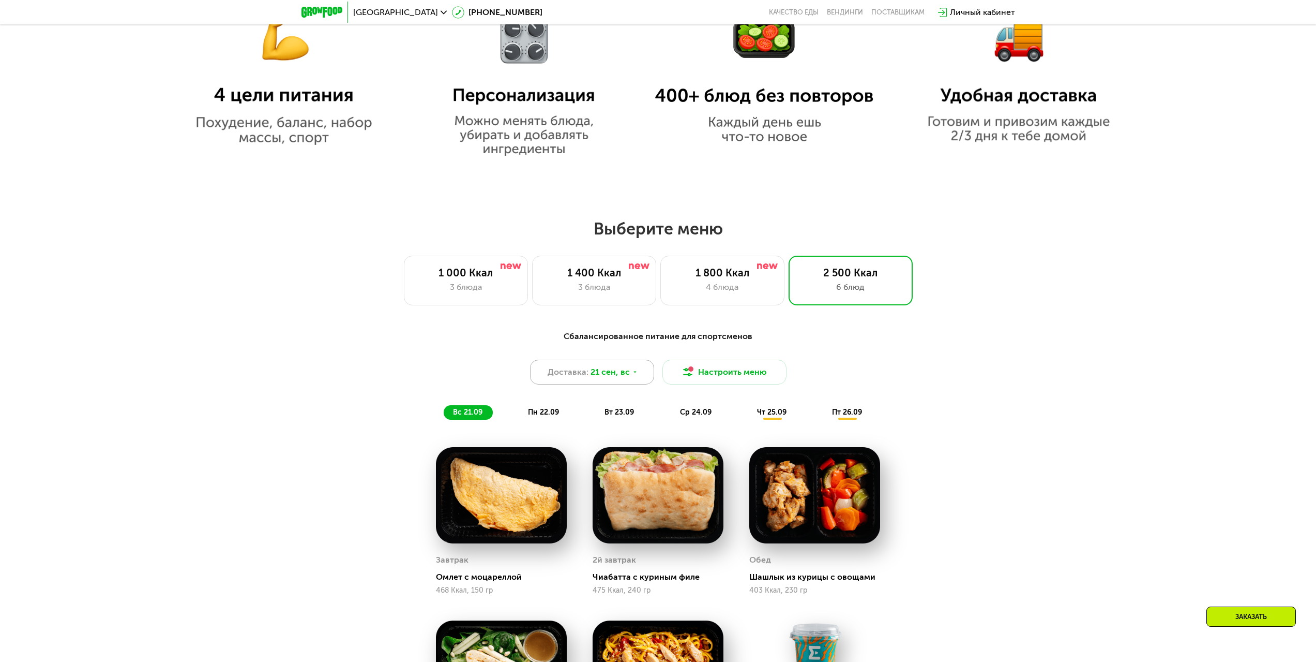
click at [643, 371] on div "Доставка: 21 сен, вс" at bounding box center [592, 371] width 124 height 25
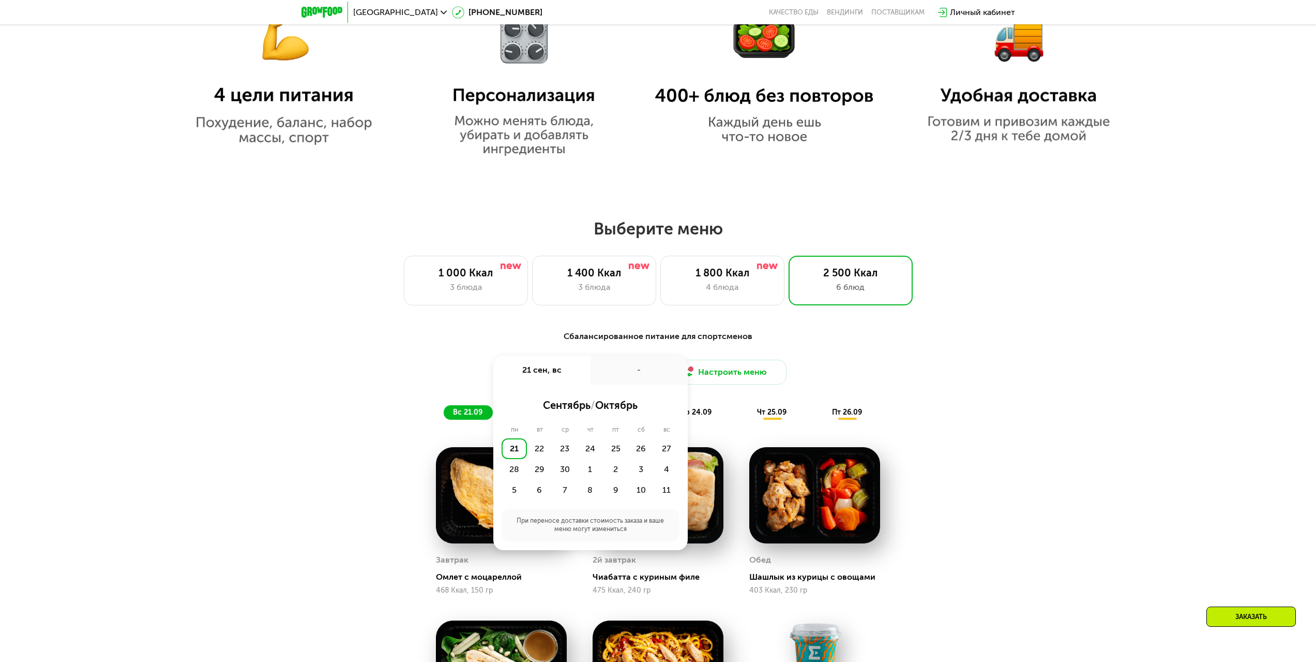
click at [826, 368] on div "Доставка: [DATE] сен, вс - сентябрь / октябрь пн вт ср чт пт сб вс 21 22 23 24 …" at bounding box center [658, 371] width 612 height 25
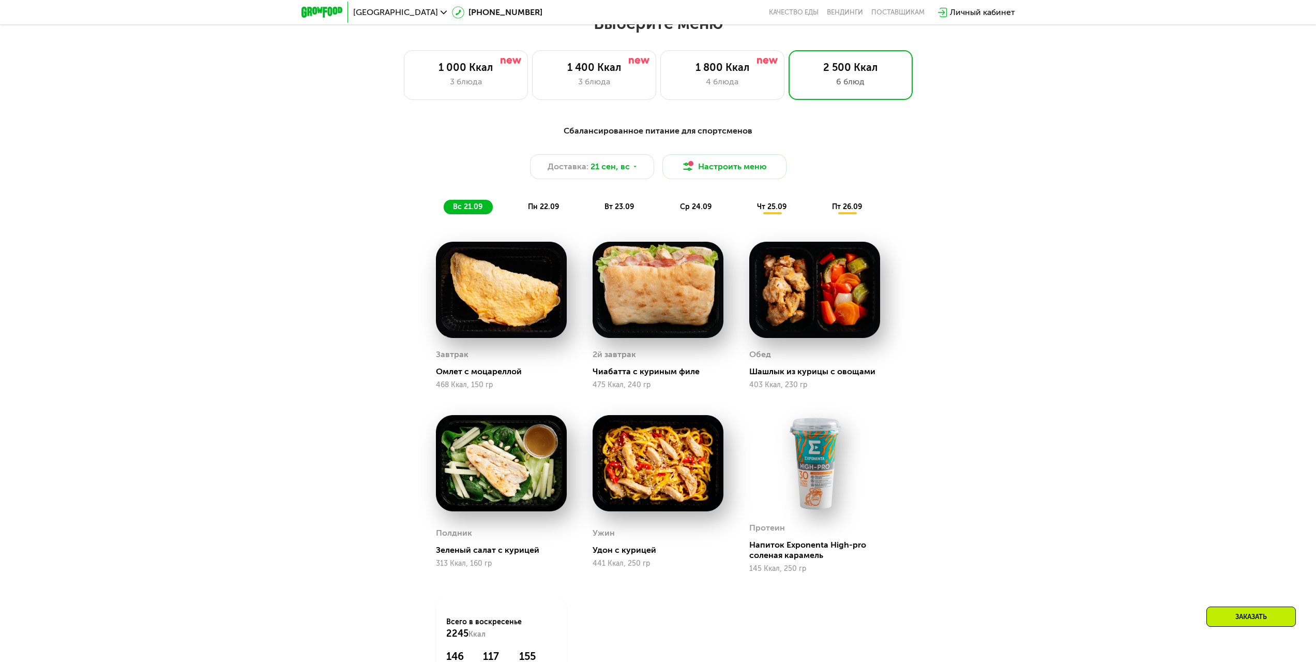
scroll to position [1190, 0]
